Goal: Task Accomplishment & Management: Complete application form

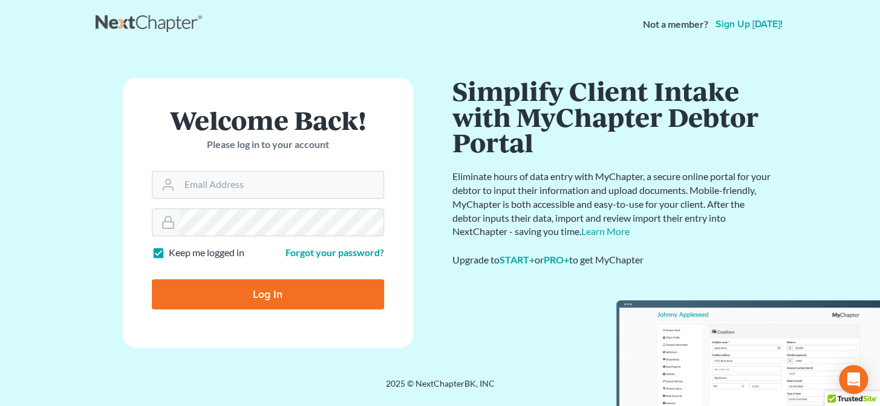
type input "[PERSON_NAME][EMAIL_ADDRESS][DOMAIN_NAME]"
click at [264, 299] on input "Log In" at bounding box center [268, 294] width 232 height 30
type input "Thinking..."
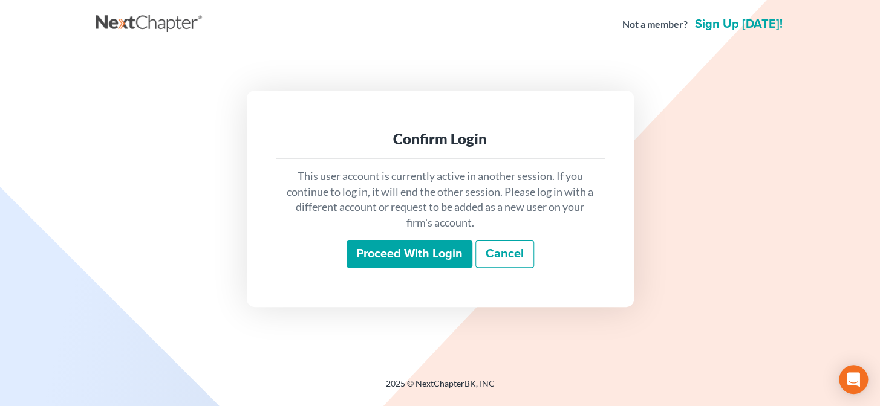
click at [368, 259] on input "Proceed with login" at bounding box center [409, 255] width 126 height 28
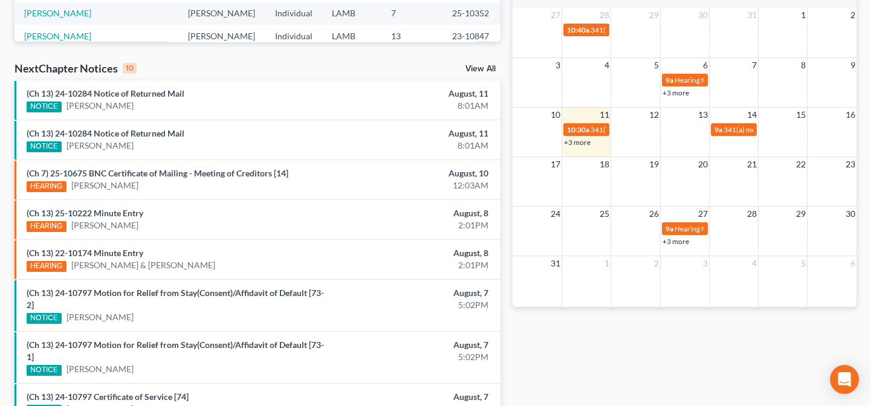
scroll to position [485, 0]
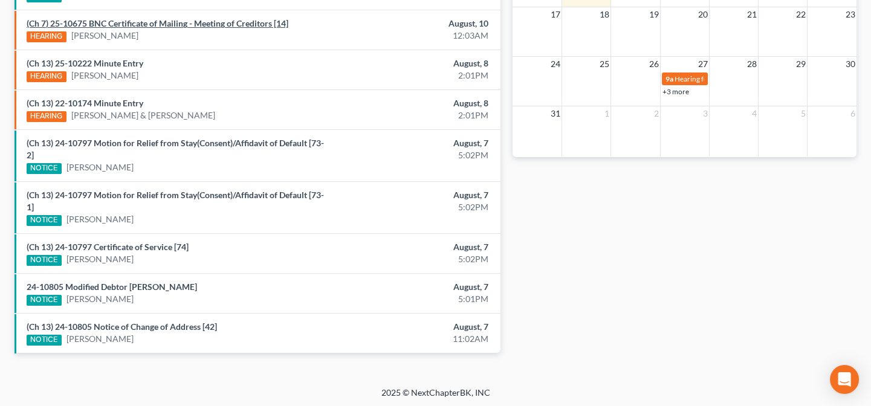
click at [168, 21] on link "(Ch 7) 25-10675 BNC Certificate of Mailing - Meeting of Creditors [14]" at bounding box center [158, 23] width 262 height 10
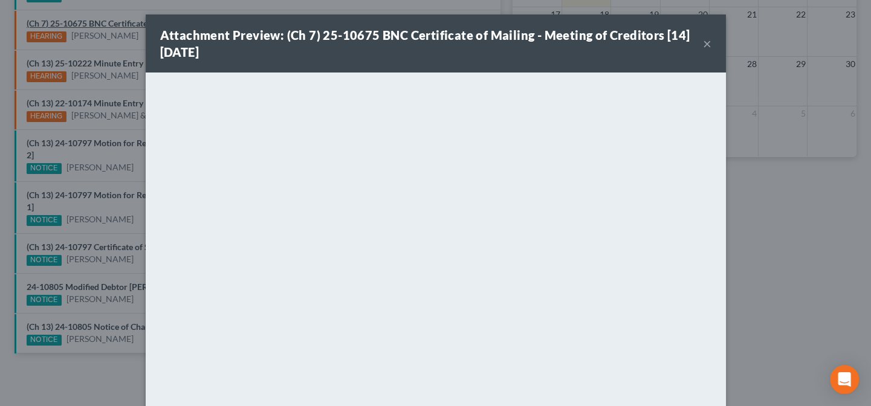
scroll to position [461, 0]
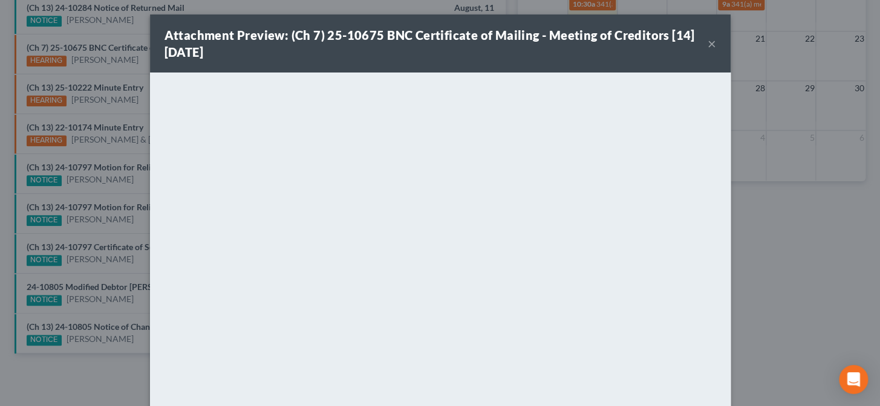
click at [707, 46] on button "×" at bounding box center [711, 43] width 8 height 15
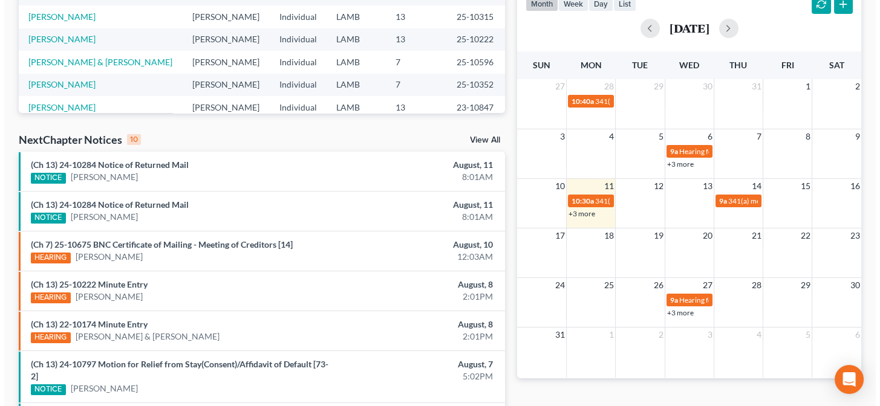
scroll to position [242, 0]
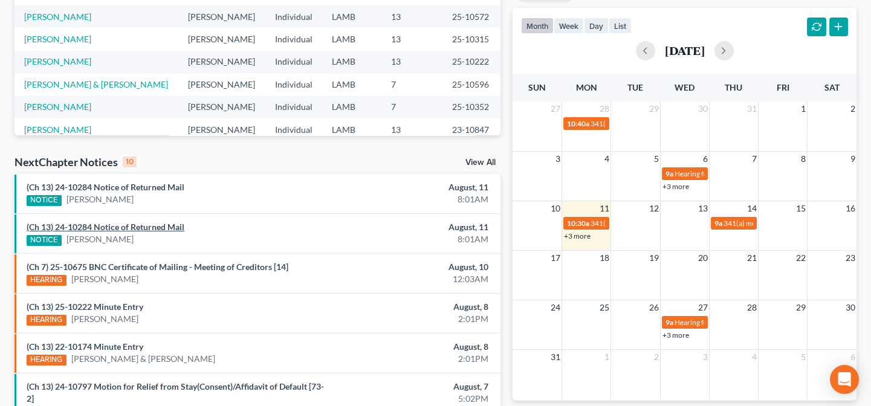
click at [165, 230] on link "(Ch 13) 24-10284 Notice of Returned Mail" at bounding box center [106, 227] width 158 height 10
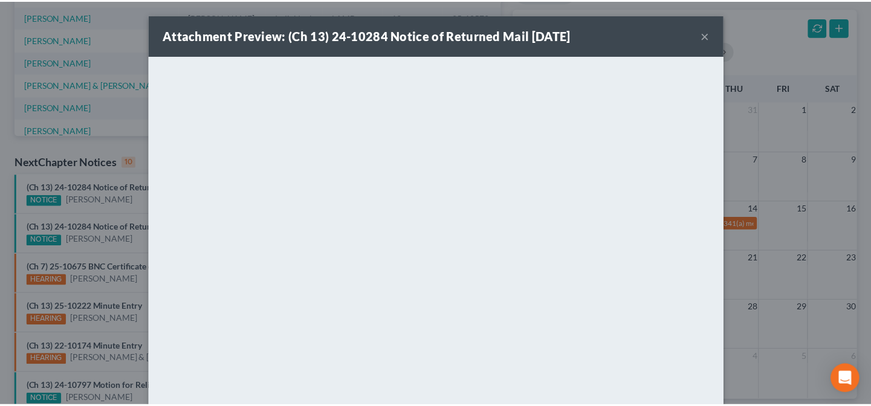
scroll to position [99, 0]
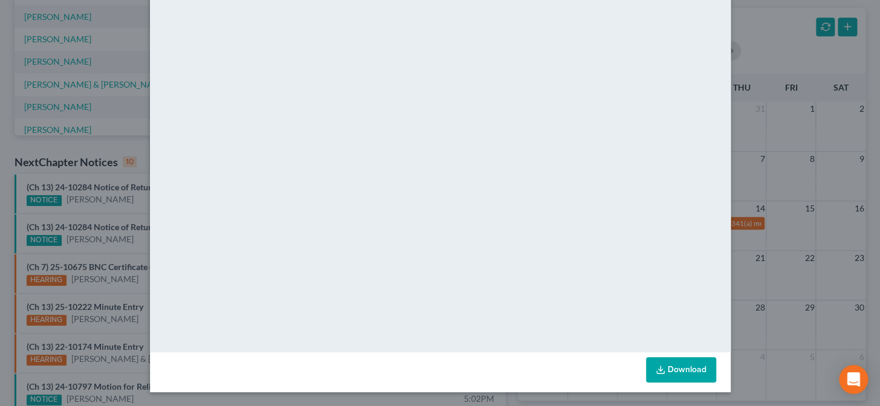
click at [138, 204] on div "Attachment Preview: (Ch 13) 24-10284 Notice of Returned Mail 08/11/2025 × <obje…" at bounding box center [440, 203] width 880 height 406
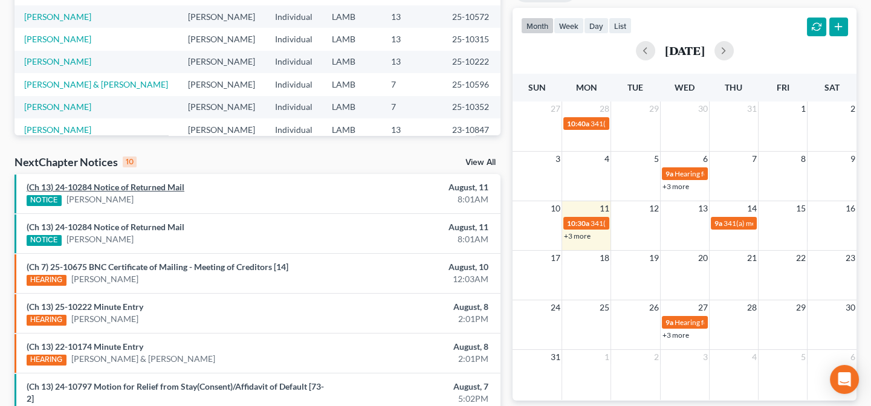
click at [134, 189] on link "(Ch 13) 24-10284 Notice of Returned Mail" at bounding box center [106, 187] width 158 height 10
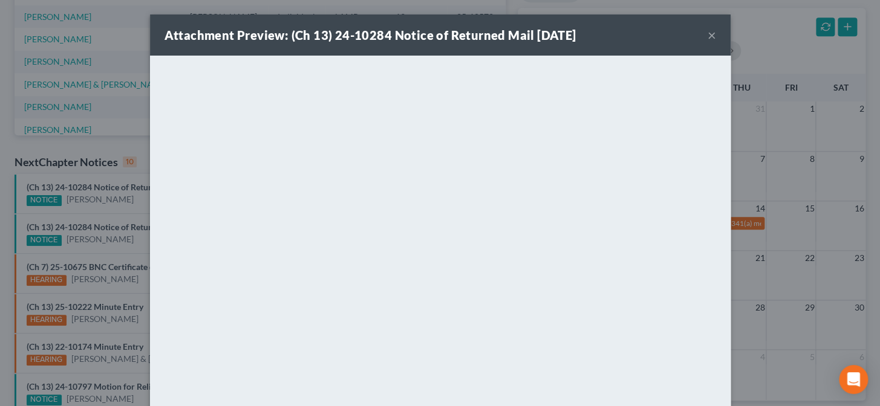
click at [133, 207] on div "Attachment Preview: (Ch 13) 24-10284 Notice of Returned Mail 08/11/2025 × <obje…" at bounding box center [440, 203] width 880 height 406
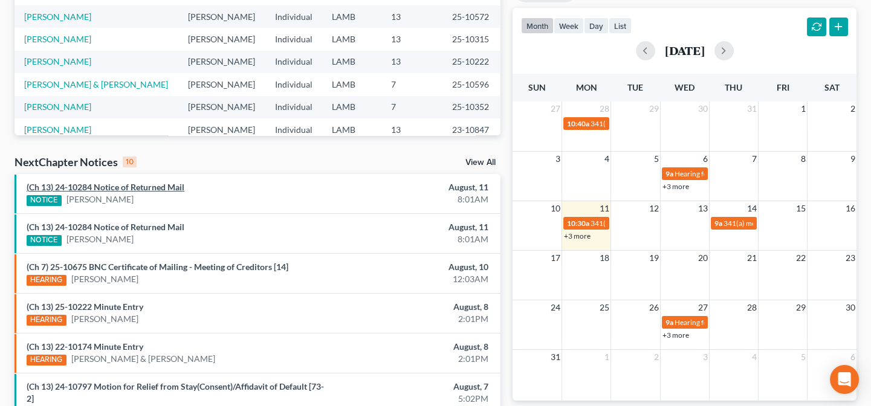
click at [138, 186] on link "(Ch 13) 24-10284 Notice of Returned Mail" at bounding box center [106, 187] width 158 height 10
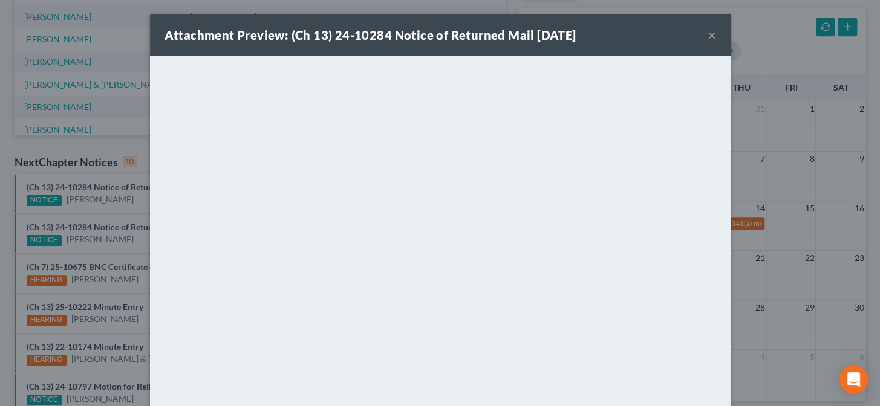
click at [117, 212] on div "Attachment Preview: (Ch 13) 24-10284 Notice of Returned Mail 08/11/2025 × <obje…" at bounding box center [440, 203] width 880 height 406
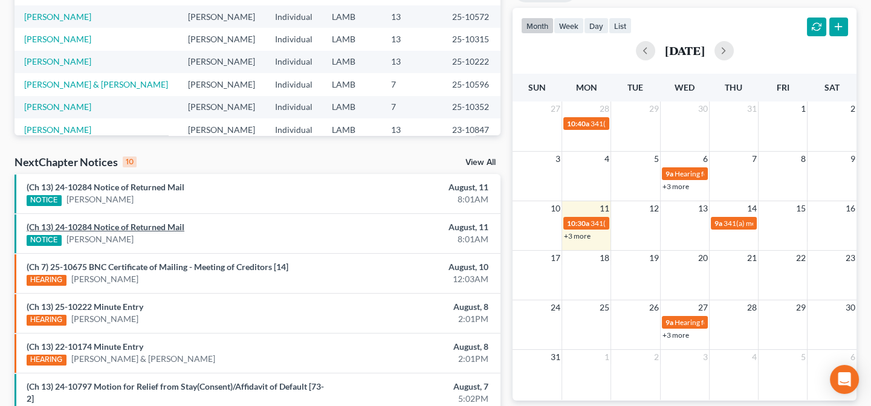
click at [123, 224] on link "(Ch 13) 24-10284 Notice of Returned Mail" at bounding box center [106, 227] width 158 height 10
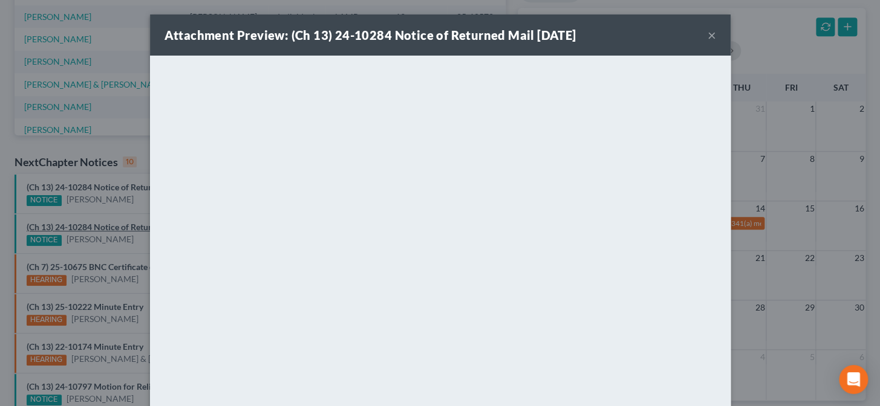
click at [123, 224] on div "Attachment Preview: (Ch 13) 24-10284 Notice of Returned Mail 08/11/2025 × <obje…" at bounding box center [440, 203] width 880 height 406
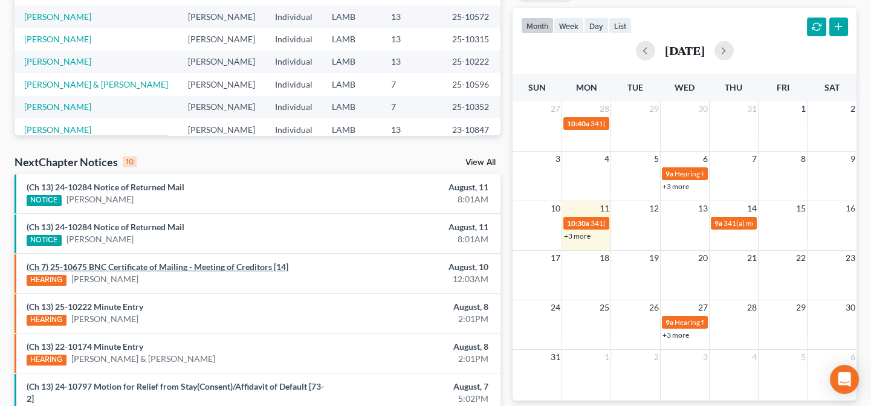
click at [146, 268] on link "(Ch 7) 25-10675 BNC Certificate of Mailing - Meeting of Creditors [14]" at bounding box center [158, 267] width 262 height 10
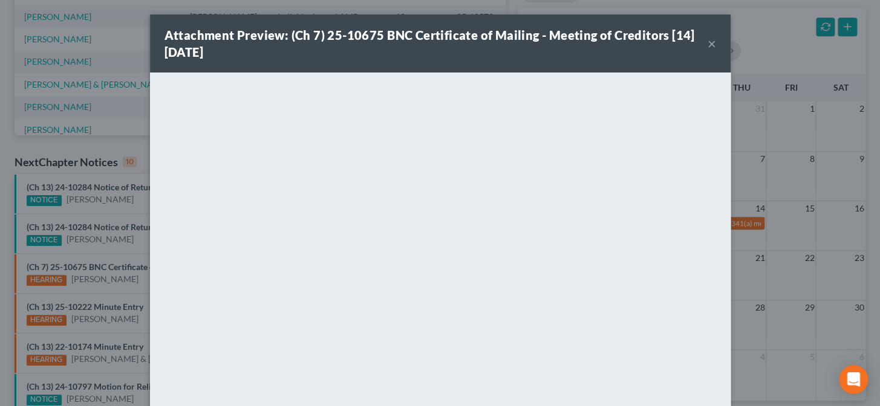
click at [109, 276] on div "Attachment Preview: (Ch 7) 25-10675 BNC Certificate of Mailing - Meeting of Cre…" at bounding box center [440, 203] width 880 height 406
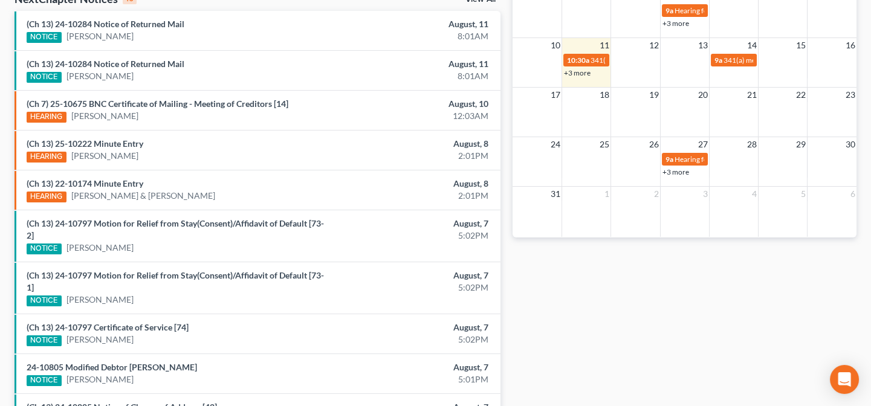
scroll to position [406, 0]
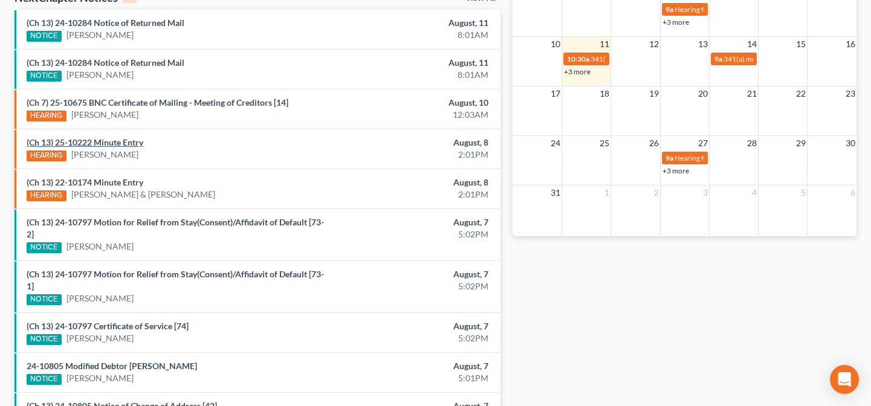
click at [123, 143] on link "(Ch 13) 25-10222 Minute Entry" at bounding box center [85, 142] width 117 height 10
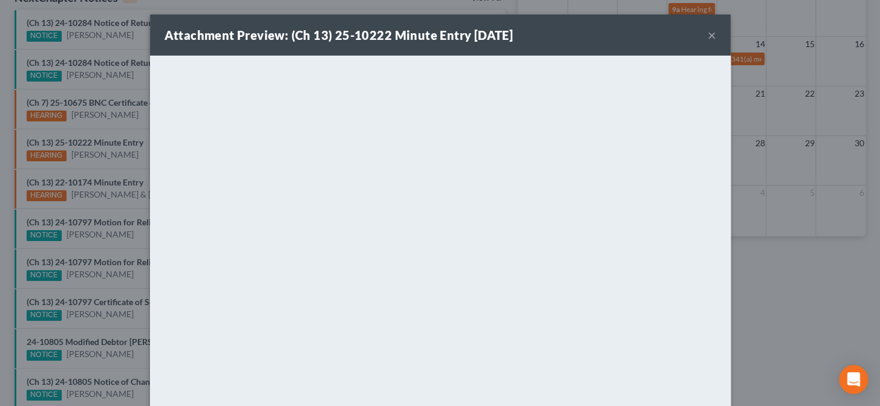
click at [123, 228] on div "Attachment Preview: (Ch 13) 25-10222 Minute Entry 08/08/2025 × <object ng-attr-…" at bounding box center [440, 203] width 880 height 406
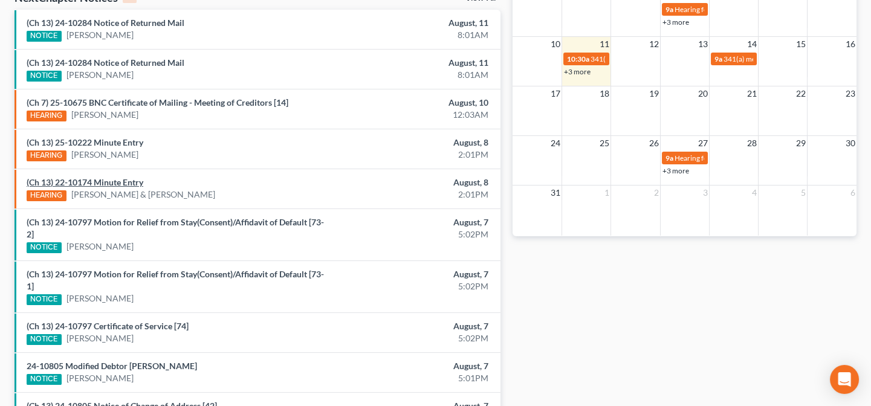
click at [126, 181] on link "(Ch 13) 22-10174 Minute Entry" at bounding box center [85, 182] width 117 height 10
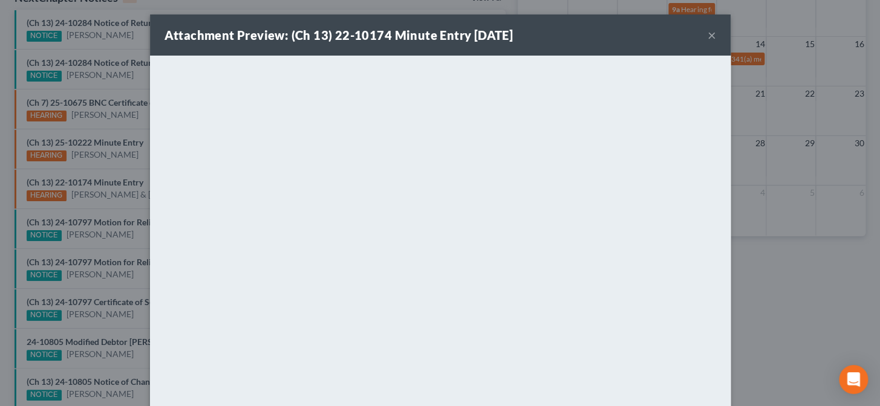
click at [125, 200] on div "Attachment Preview: (Ch 13) 22-10174 Minute Entry 08/08/2025 × <object ng-attr-…" at bounding box center [440, 203] width 880 height 406
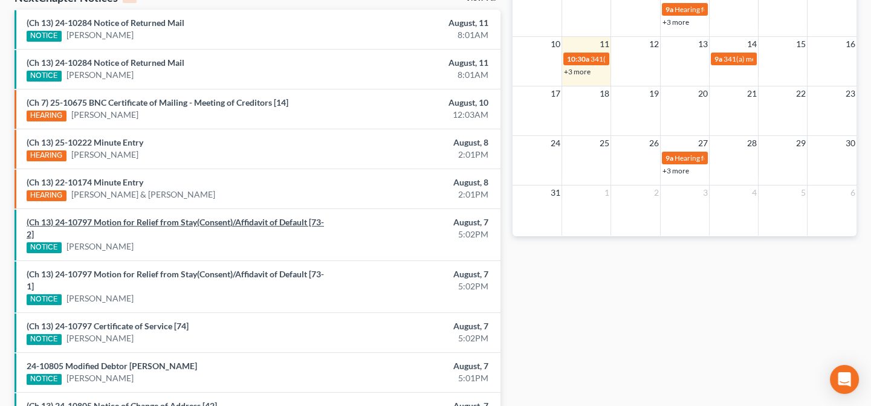
click at [130, 219] on link "(Ch 13) 24-10797 Motion for Relief from Stay(Consent)/Affidavit of Default [73-…" at bounding box center [175, 228] width 297 height 22
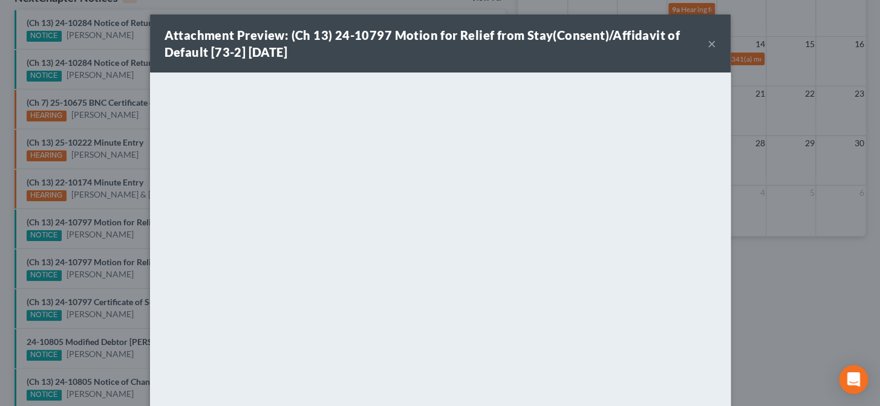
click at [112, 253] on div "Attachment Preview: (Ch 13) 24-10797 Motion for Relief from Stay(Consent)/Affid…" at bounding box center [440, 203] width 880 height 406
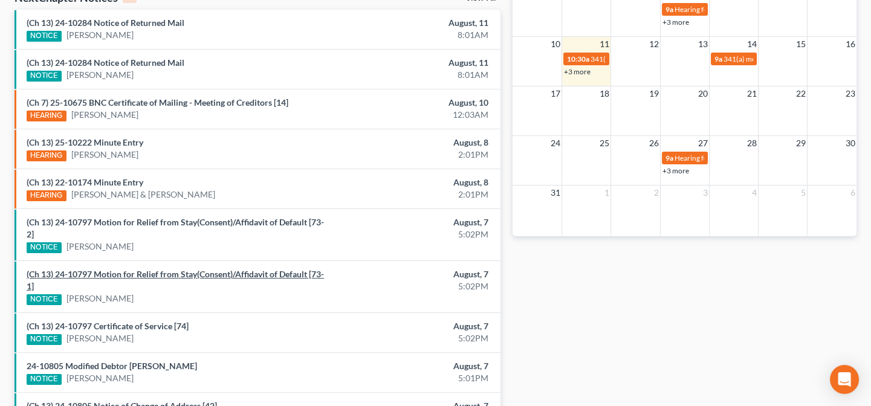
click at [138, 271] on link "(Ch 13) 24-10797 Motion for Relief from Stay(Consent)/Affidavit of Default [73-…" at bounding box center [175, 280] width 297 height 22
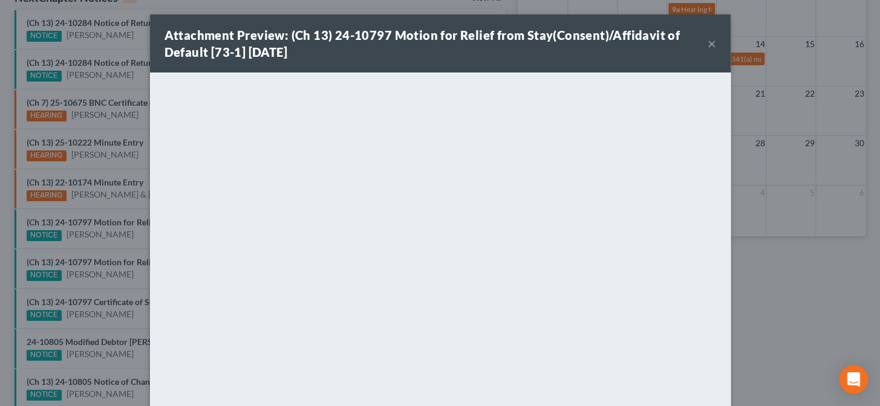
click at [125, 220] on div "Attachment Preview: (Ch 13) 24-10797 Motion for Relief from Stay(Consent)/Affid…" at bounding box center [440, 203] width 880 height 406
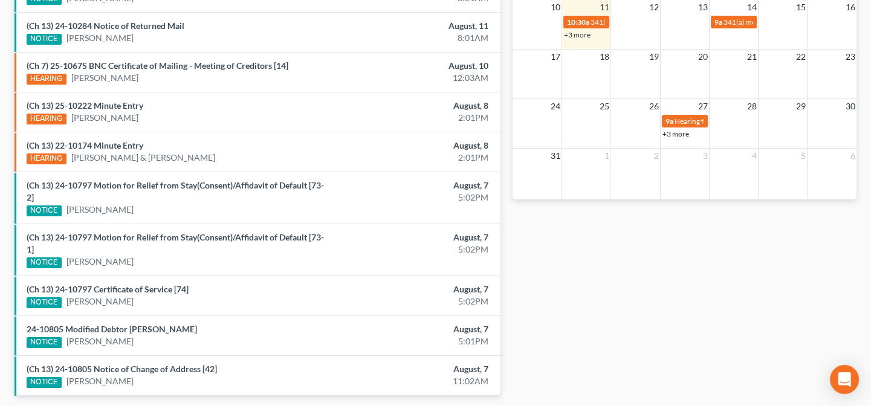
scroll to position [485, 0]
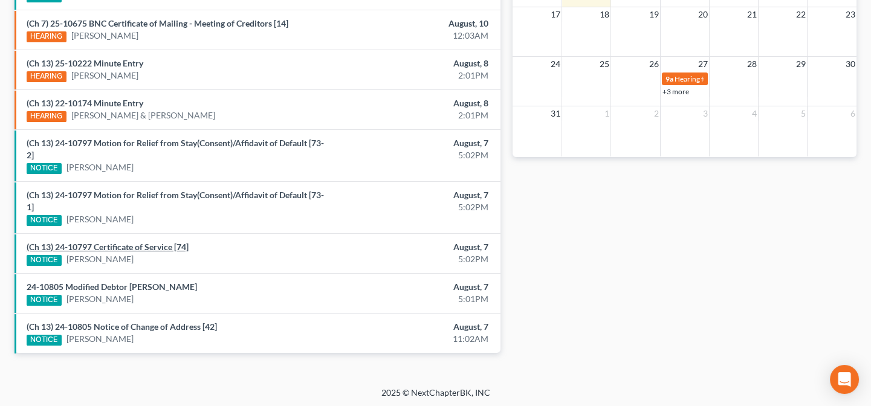
click at [146, 248] on link "(Ch 13) 24-10797 Certificate of Service [74]" at bounding box center [108, 247] width 162 height 10
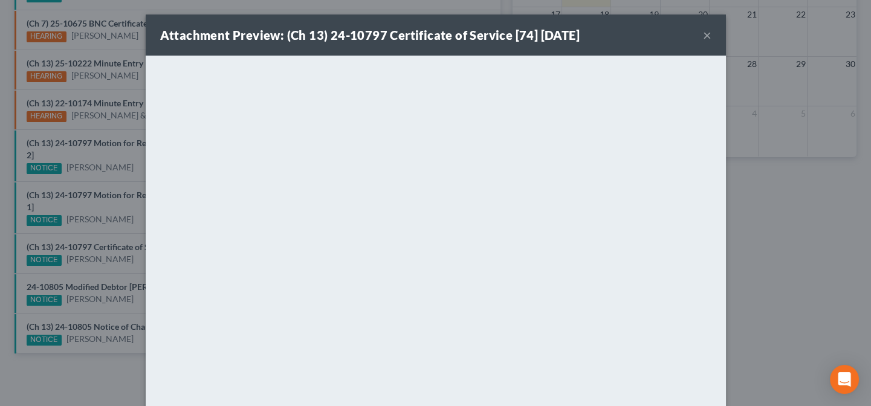
scroll to position [461, 0]
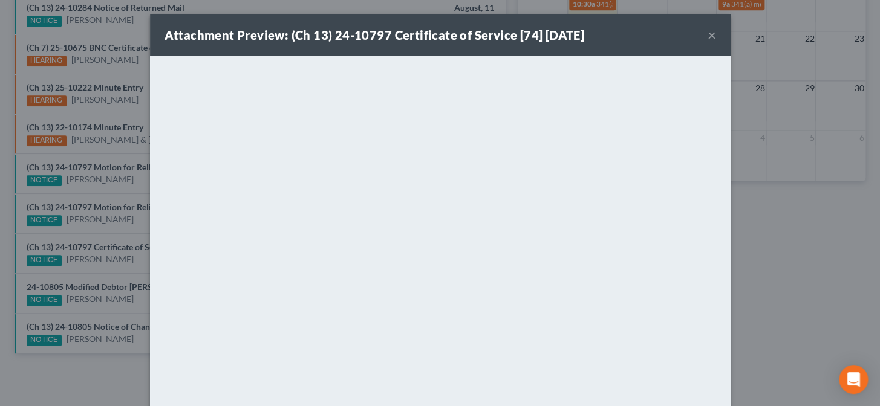
click at [98, 268] on div "Attachment Preview: (Ch 13) 24-10797 Certificate of Service [74] 08/07/2025 × <…" at bounding box center [440, 203] width 880 height 406
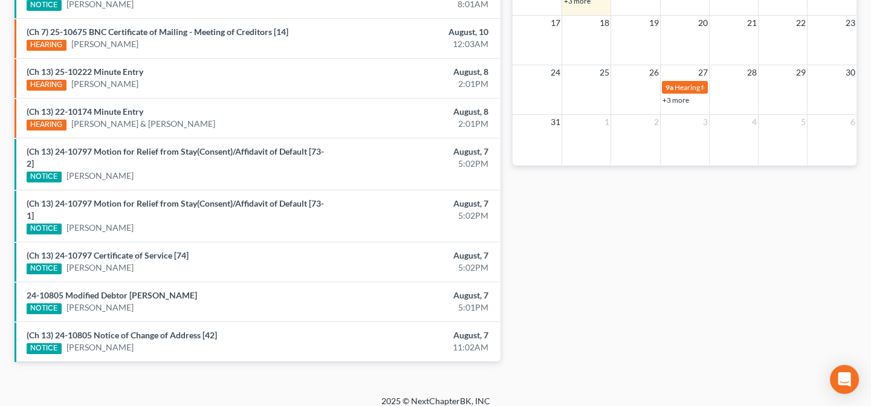
scroll to position [485, 0]
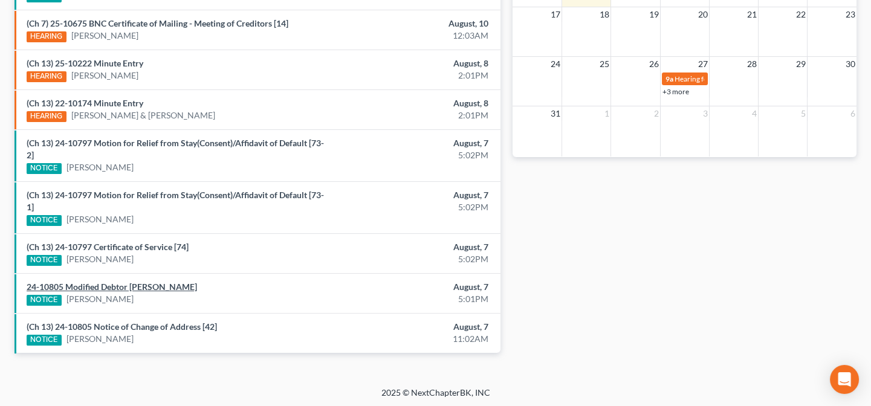
click at [105, 285] on link "24-10805 Modified Debtor Larry Wayne Myers" at bounding box center [112, 287] width 170 height 10
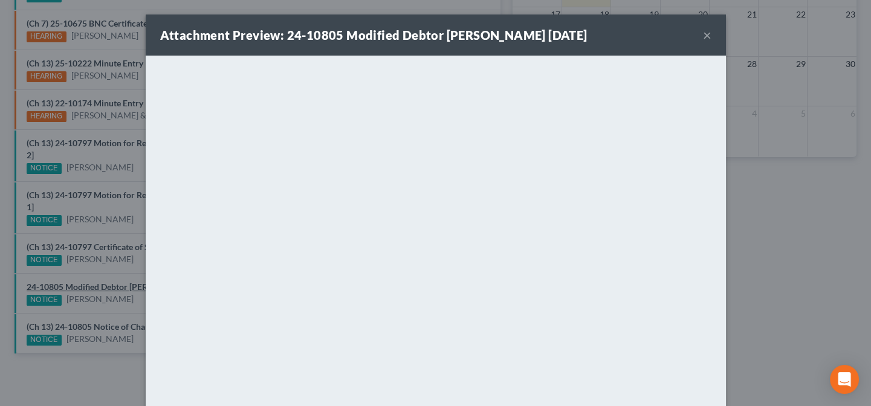
scroll to position [461, 0]
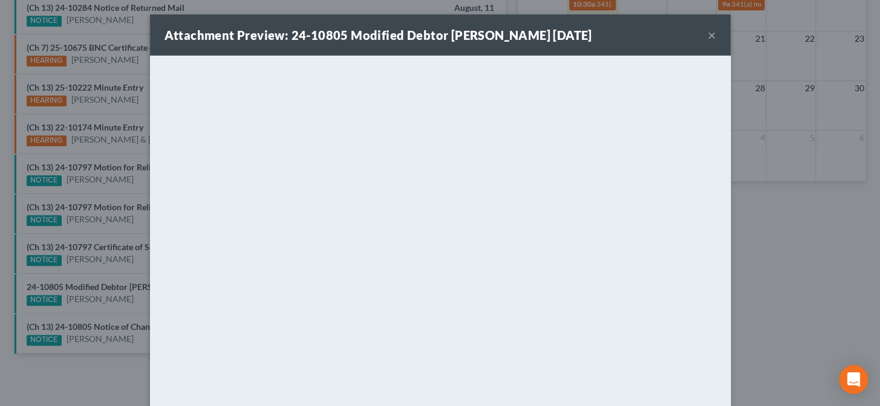
click at [100, 271] on div "Attachment Preview: 24-10805 Modified Debtor Larry Wayne Myers 08/07/2025 × <ob…" at bounding box center [440, 203] width 880 height 406
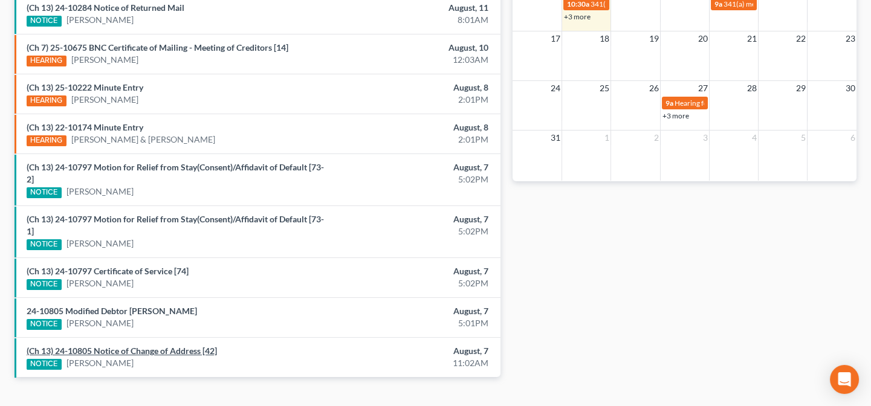
click at [103, 346] on link "(Ch 13) 24-10805 Notice of Change of Address [42]" at bounding box center [122, 351] width 190 height 10
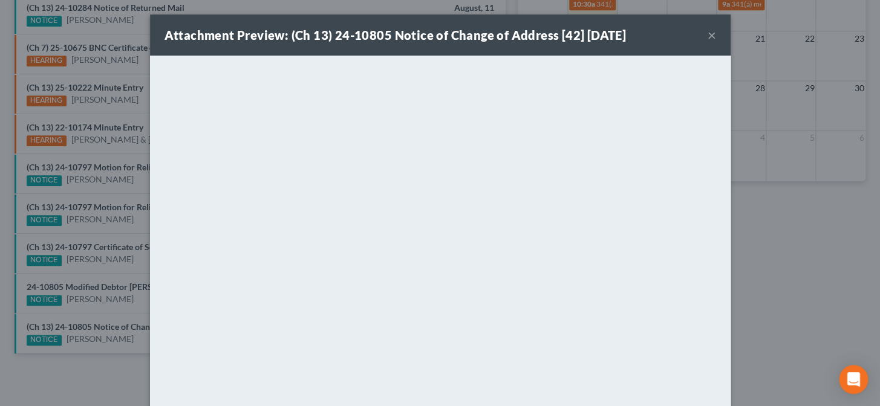
click at [90, 311] on div "Attachment Preview: (Ch 13) 24-10805 Notice of Change of Address [42] 08/07/202…" at bounding box center [440, 203] width 880 height 406
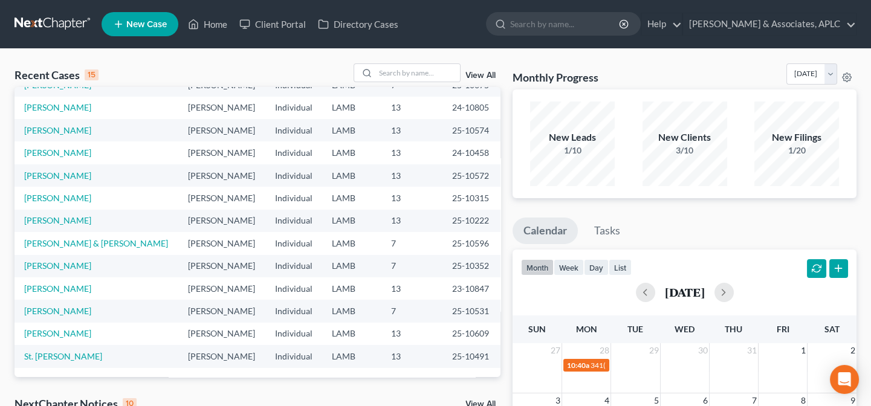
click at [278, 205] on td "Individual" at bounding box center [293, 198] width 57 height 22
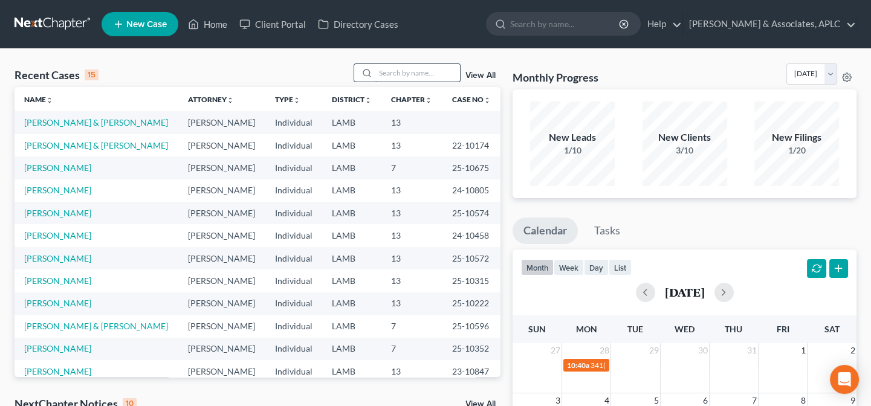
click at [399, 77] on input "search" at bounding box center [417, 73] width 85 height 18
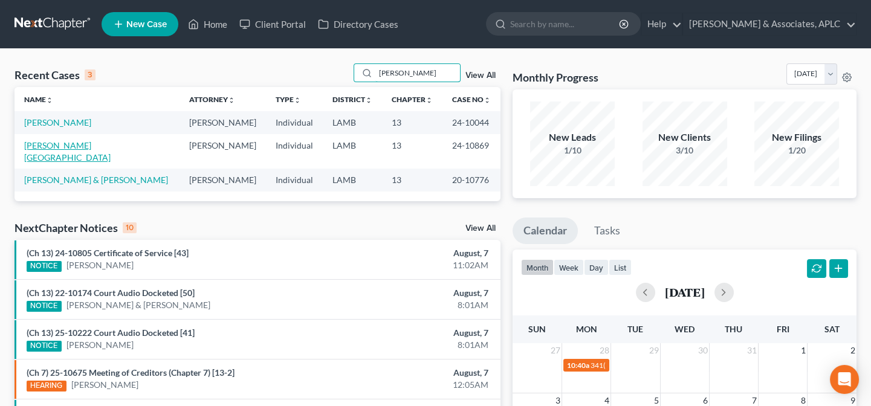
type input "Thomas"
click at [43, 146] on link "[PERSON_NAME][GEOGRAPHIC_DATA]" at bounding box center [67, 151] width 86 height 22
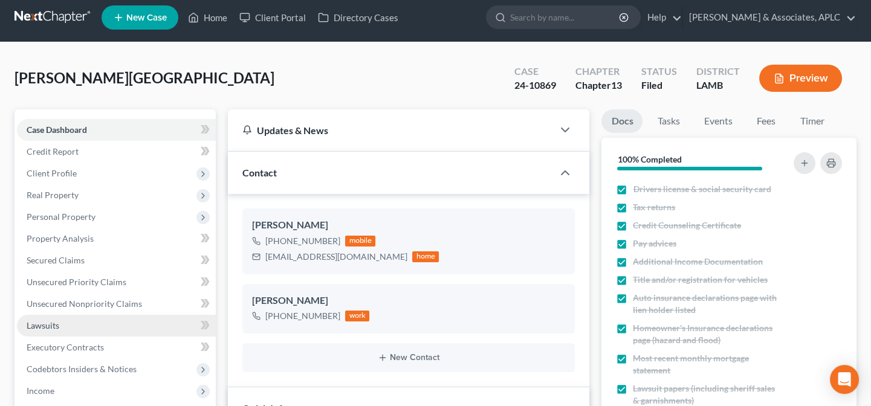
scroll to position [109, 0]
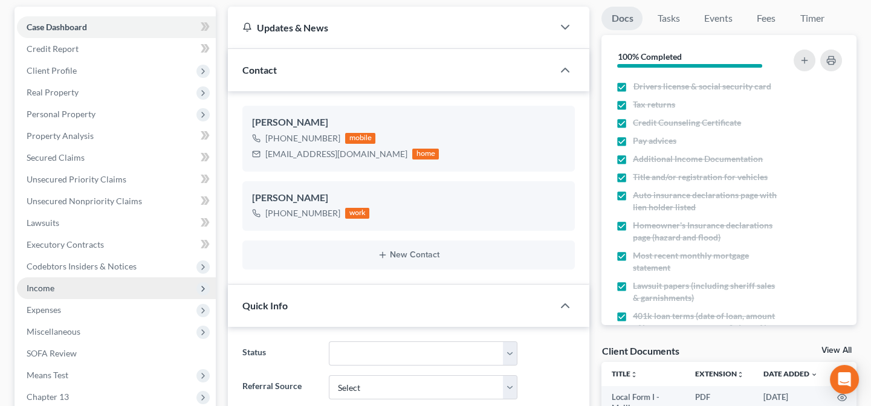
click at [48, 287] on span "Income" at bounding box center [41, 288] width 28 height 10
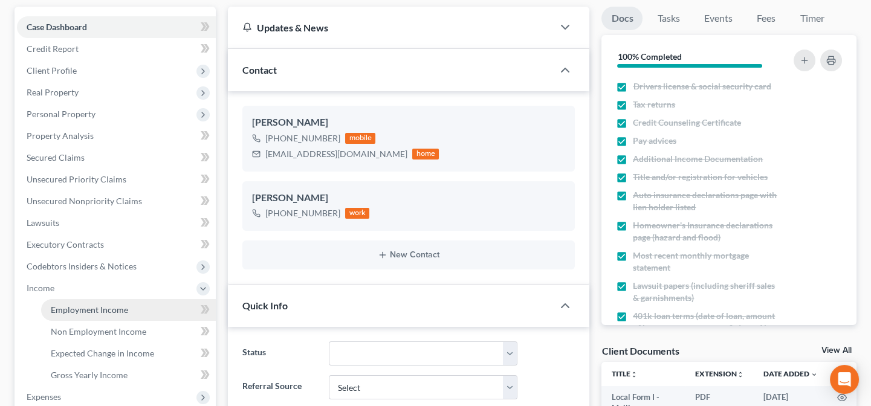
click at [59, 308] on span "Employment Income" at bounding box center [89, 310] width 77 height 10
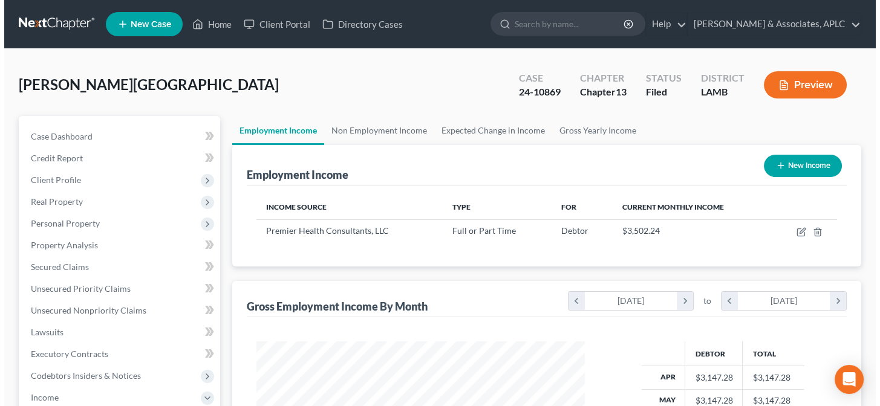
scroll to position [216, 352]
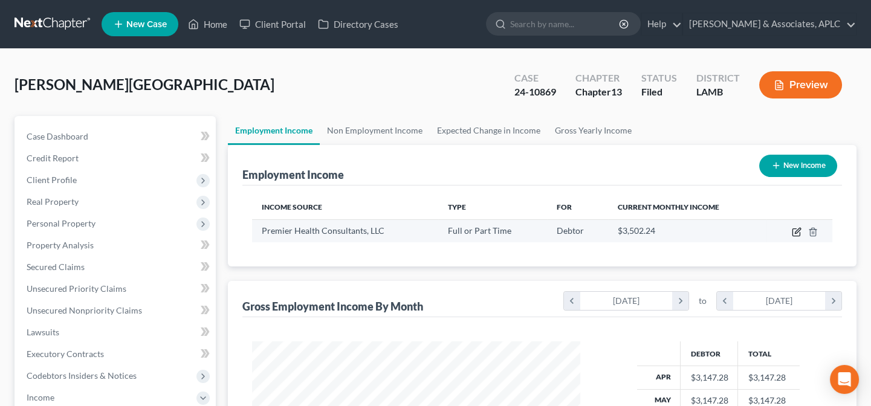
click at [796, 231] on icon "button" at bounding box center [797, 230] width 5 height 5
select select "0"
select select "19"
select select "0"
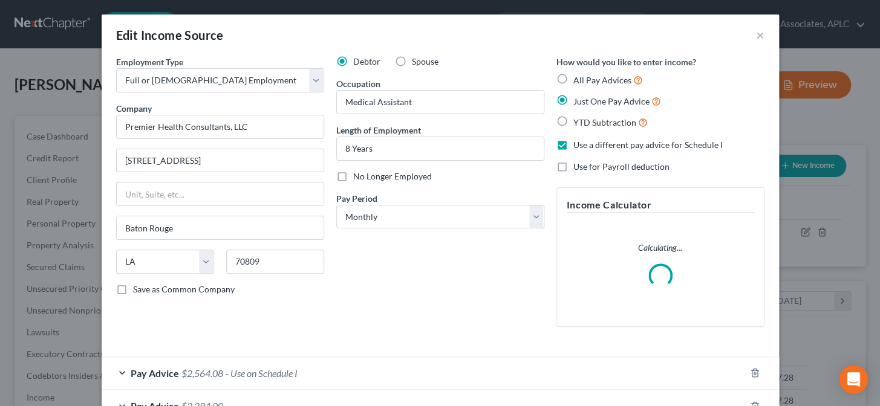
scroll to position [216, 356]
drag, startPoint x: 270, startPoint y: 125, endPoint x: 108, endPoint y: 131, distance: 162.7
click at [110, 131] on div "Employment Type * Select Full or Part Time Employment Self Employment Company *…" at bounding box center [220, 196] width 220 height 281
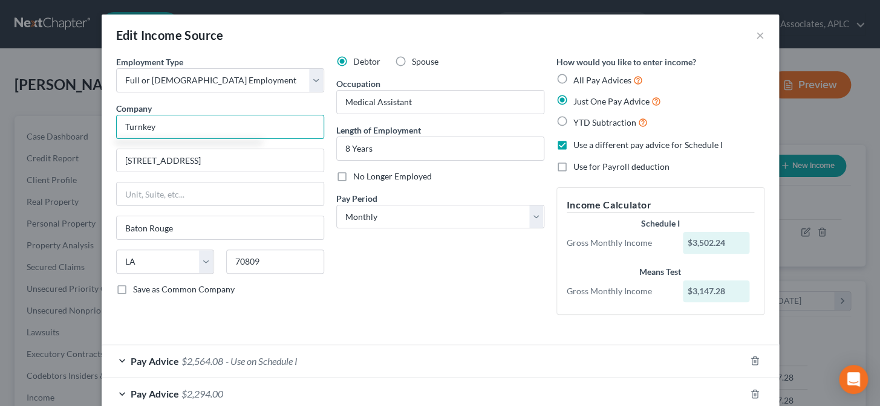
type input "Turnkey"
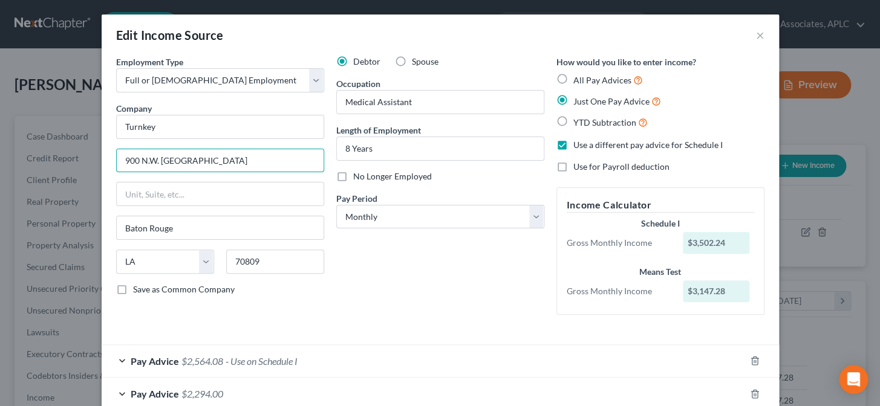
type input "900 N.W. 12th Street"
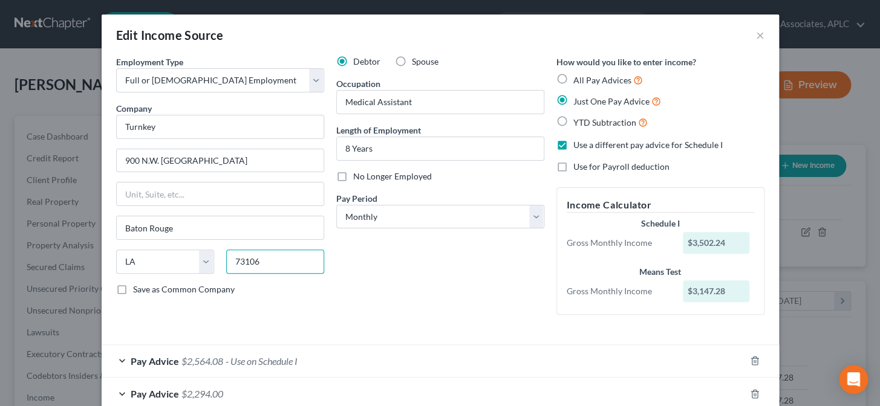
type input "73106"
type input "Oklahoma City"
select select "37"
drag, startPoint x: 340, startPoint y: 103, endPoint x: 434, endPoint y: 109, distance: 93.9
click at [434, 109] on input "Medical Assistant" at bounding box center [440, 102] width 207 height 23
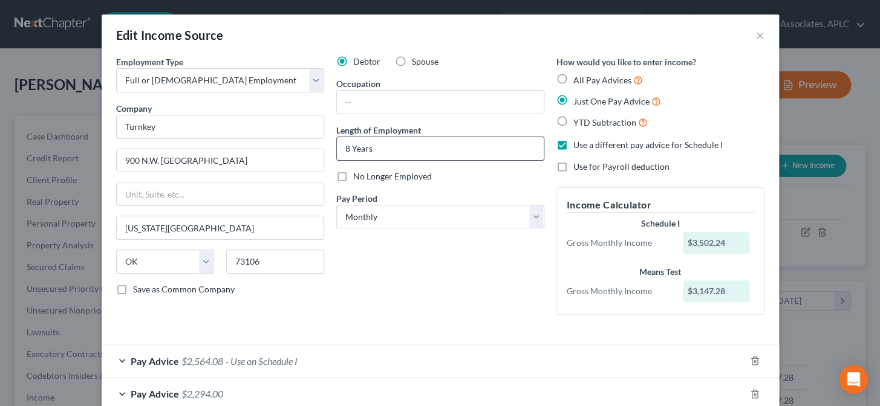
drag, startPoint x: 339, startPoint y: 150, endPoint x: 399, endPoint y: 154, distance: 60.6
click at [399, 154] on input "8 Years" at bounding box center [440, 148] width 207 height 23
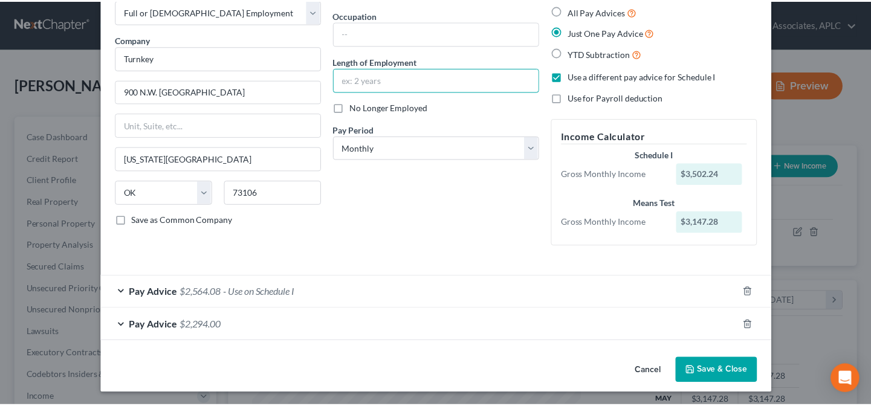
scroll to position [70, 0]
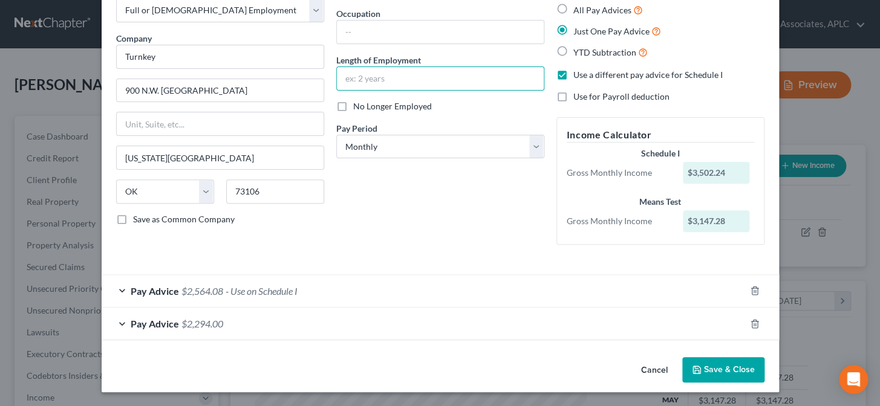
click at [717, 371] on button "Save & Close" at bounding box center [723, 369] width 82 height 25
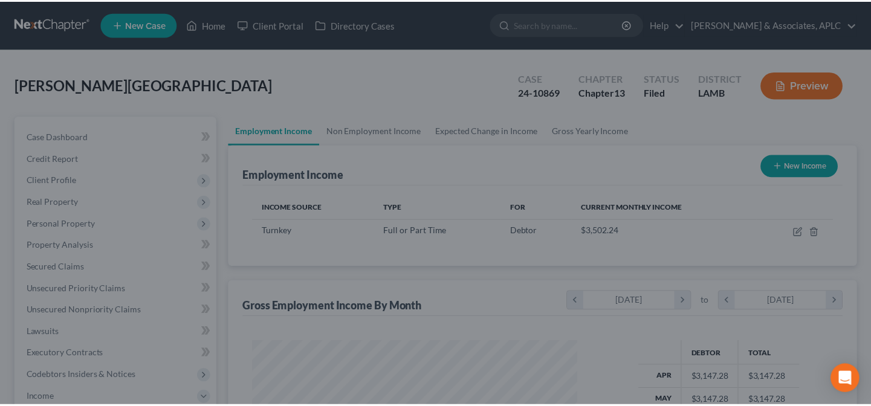
scroll to position [604382, 604246]
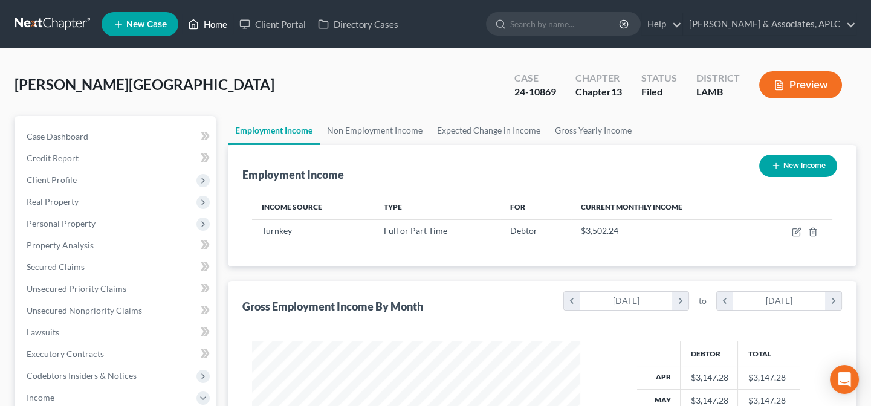
click at [219, 19] on link "Home" at bounding box center [207, 24] width 51 height 22
